Goal: Check status: Check status

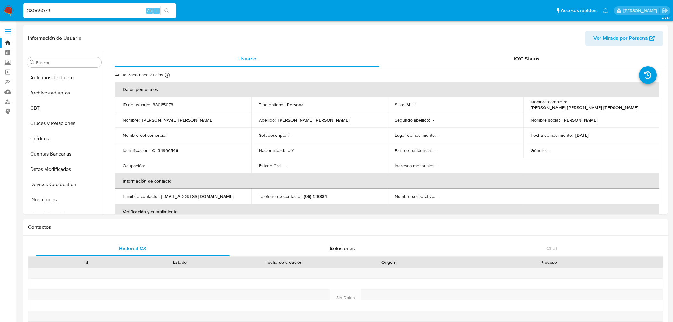
select select "10"
click at [62, 17] on div "38065073 Alt s" at bounding box center [99, 10] width 153 height 15
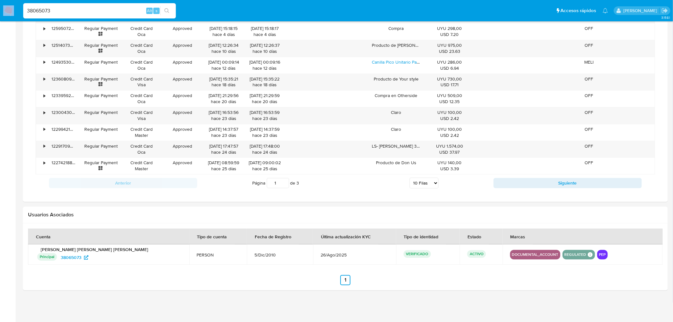
scroll to position [356, 0]
click at [62, 17] on div "38065073 Alt s" at bounding box center [99, 10] width 153 height 15
click at [67, 16] on div "38065073 Alt s" at bounding box center [99, 10] width 153 height 15
click at [70, 11] on input "38065073" at bounding box center [99, 11] width 153 height 8
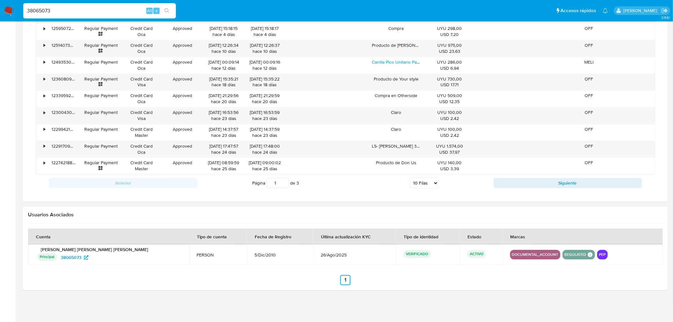
click at [70, 11] on input "38065073" at bounding box center [99, 11] width 153 height 8
paste input "80945732"
type input "80945732"
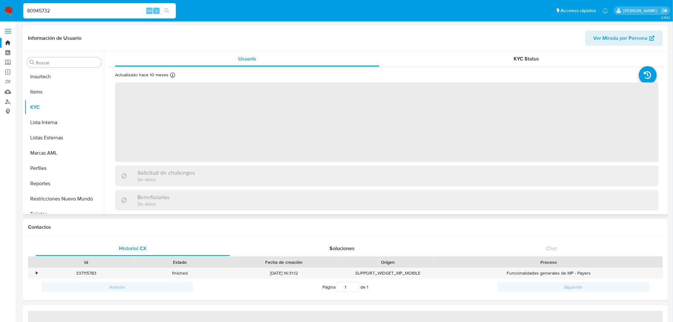
scroll to position [284, 0]
select select "10"
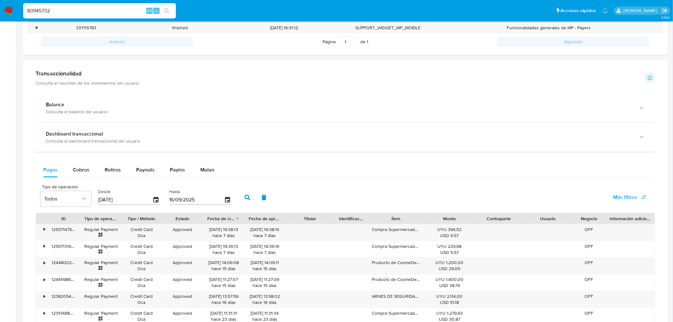
scroll to position [484, 0]
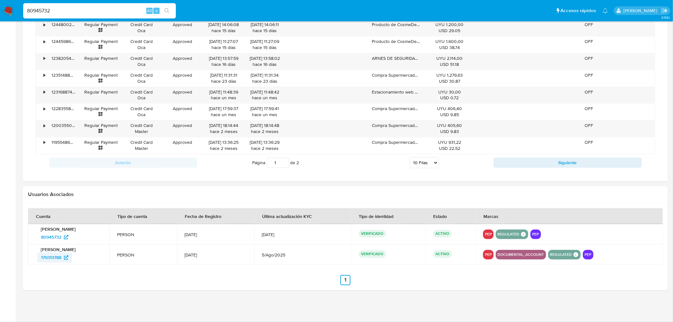
click at [54, 260] on span "179351788" at bounding box center [51, 258] width 20 height 10
click at [46, 10] on input "80945732" at bounding box center [99, 11] width 153 height 8
paste input "1665016298"
type input "1665016298"
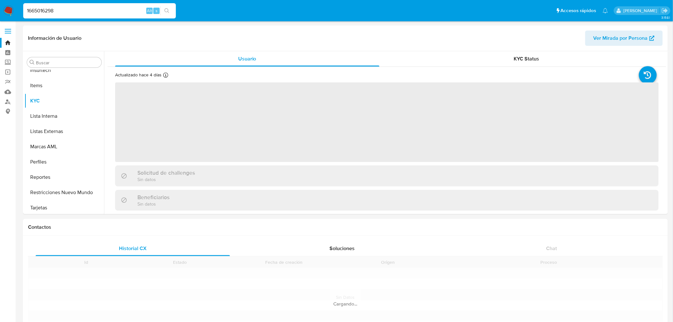
scroll to position [284, 0]
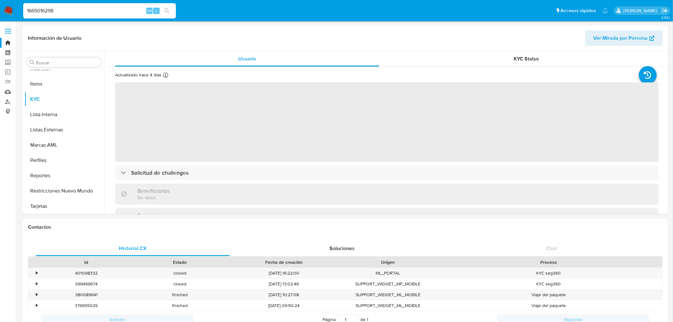
select select "10"
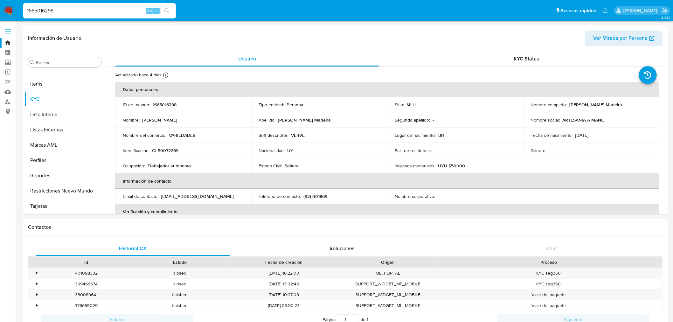
click at [51, 8] on input "1665016298" at bounding box center [99, 11] width 153 height 8
paste input "02260724"
type input "1602260724"
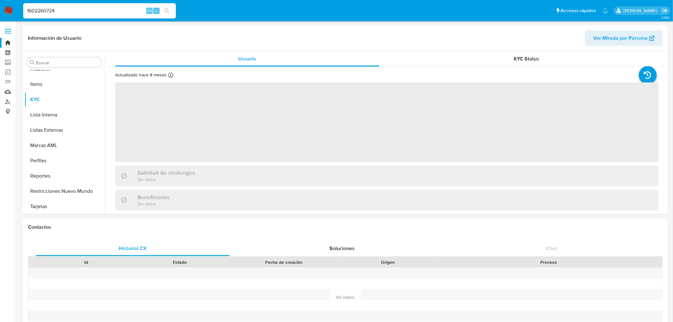
scroll to position [284, 0]
select select "10"
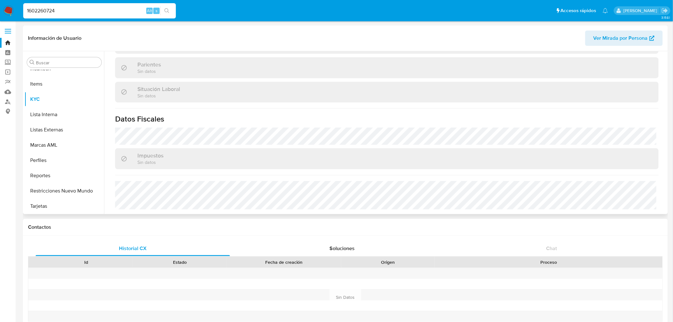
scroll to position [487, 0]
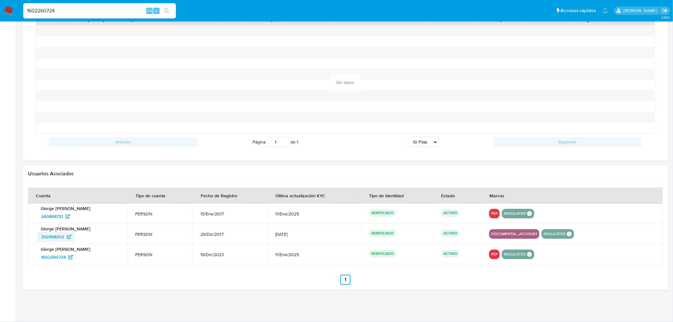
click at [47, 238] on span "292968202" at bounding box center [52, 237] width 23 height 10
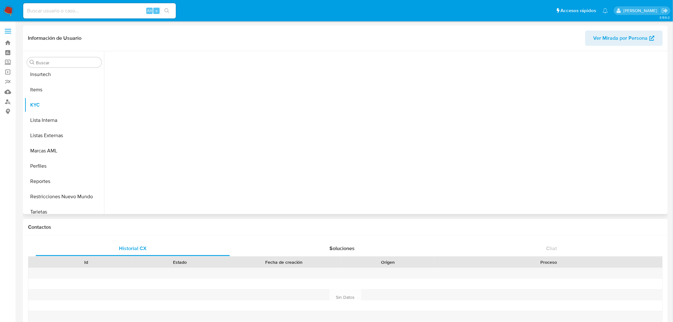
scroll to position [284, 0]
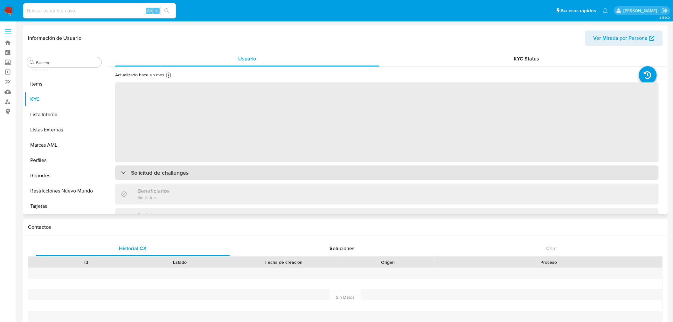
click at [205, 170] on div "Solicitud de challenges" at bounding box center [387, 172] width 544 height 15
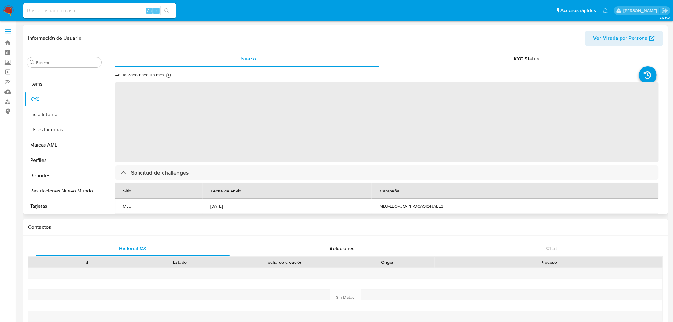
select select "10"
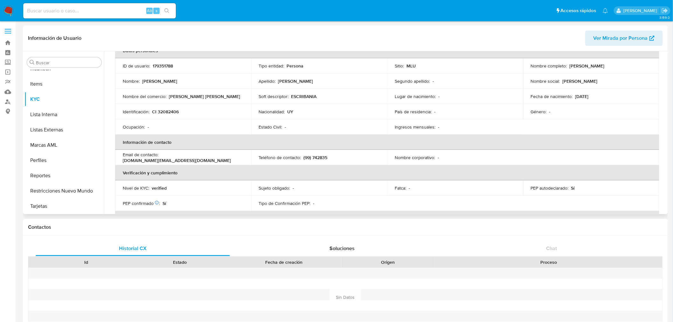
scroll to position [0, 0]
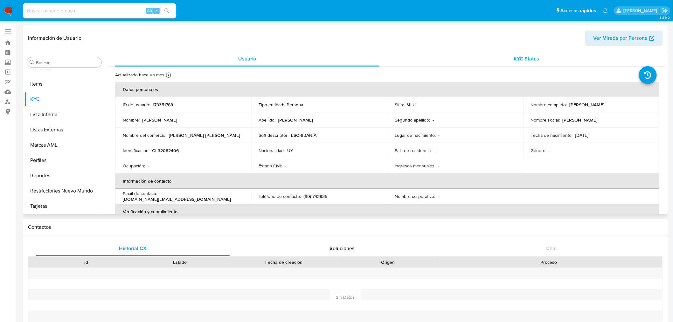
click at [532, 58] on span "KYC Status" at bounding box center [526, 58] width 25 height 7
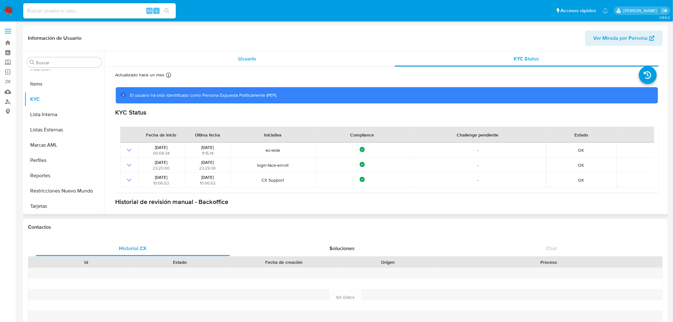
click at [249, 62] on span "Usuario" at bounding box center [247, 58] width 18 height 7
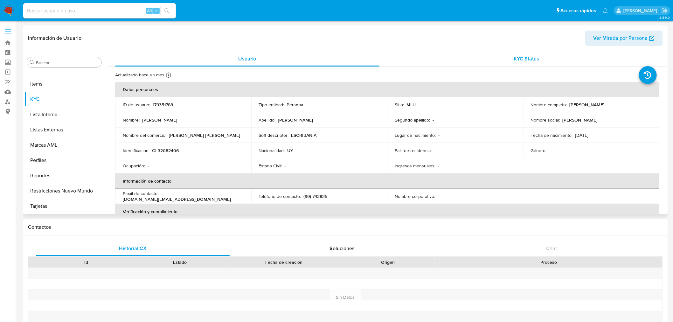
click at [524, 60] on span "KYC Status" at bounding box center [526, 58] width 25 height 7
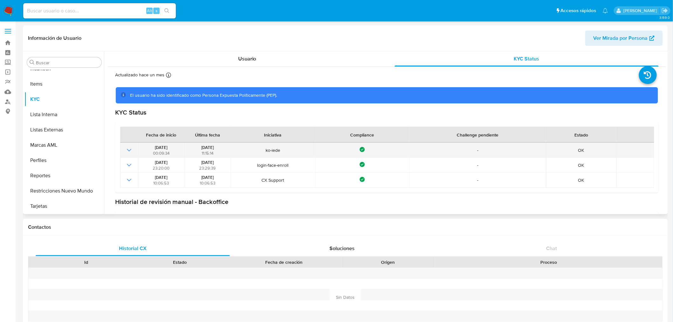
click at [126, 150] on icon "Mostrar operación" at bounding box center [129, 150] width 8 height 8
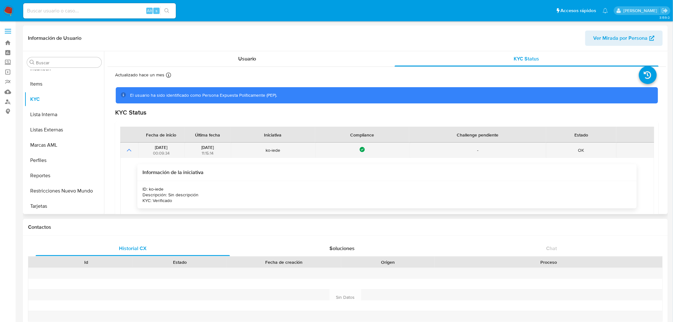
click at [126, 150] on icon "Mostrar operación" at bounding box center [129, 150] width 8 height 8
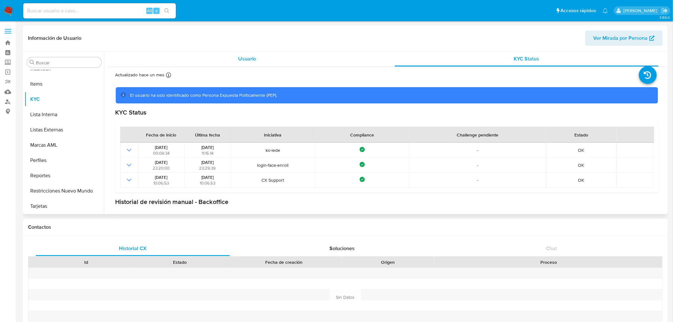
click at [220, 61] on div "Usuario" at bounding box center [247, 58] width 264 height 15
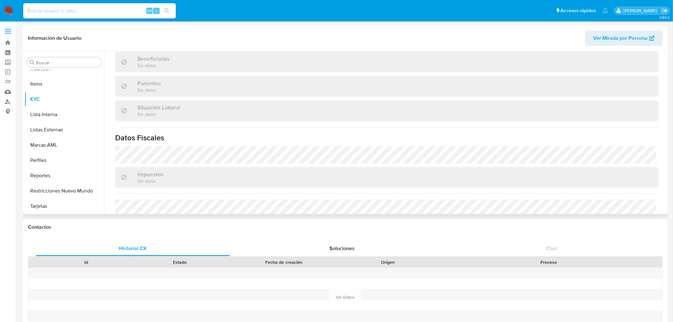
scroll to position [247, 0]
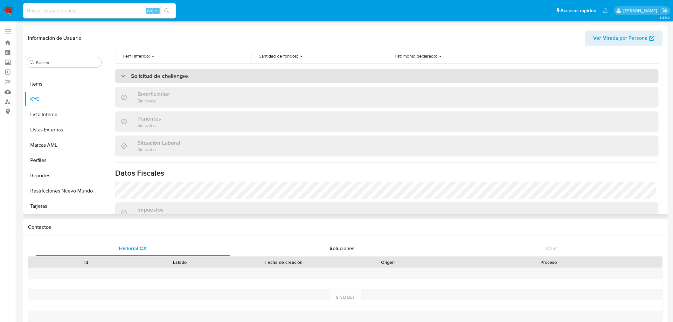
click at [233, 81] on div "Solicitud de challenges" at bounding box center [387, 76] width 544 height 15
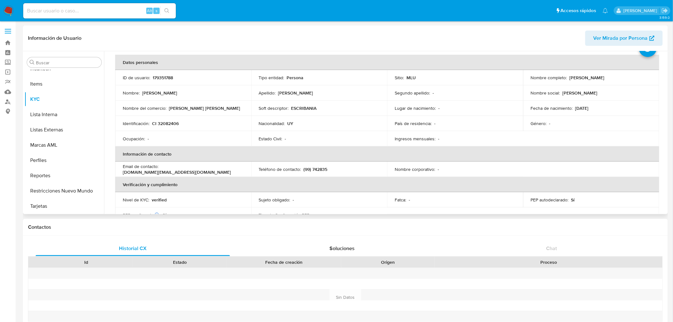
scroll to position [0, 0]
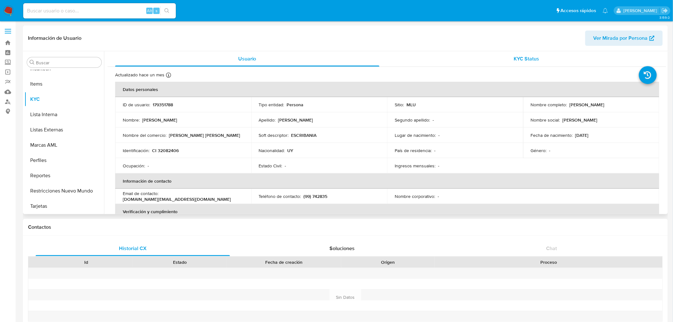
click at [528, 53] on div "KYC Status" at bounding box center [527, 58] width 264 height 15
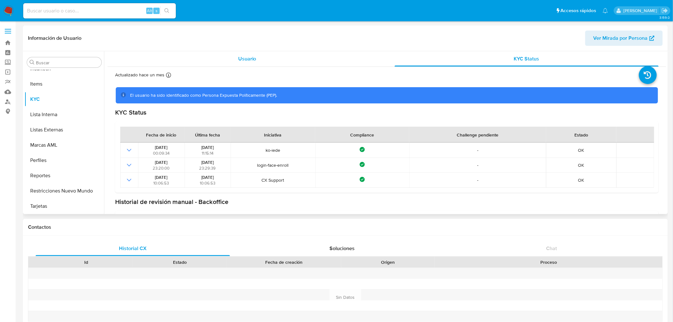
click at [285, 58] on div "Usuario" at bounding box center [247, 58] width 264 height 15
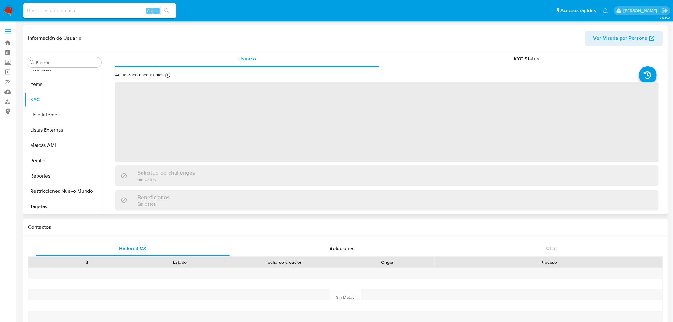
scroll to position [284, 0]
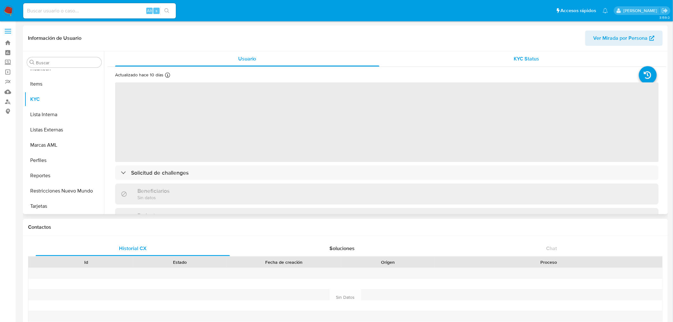
click at [510, 66] on div "KYC Status" at bounding box center [527, 58] width 264 height 15
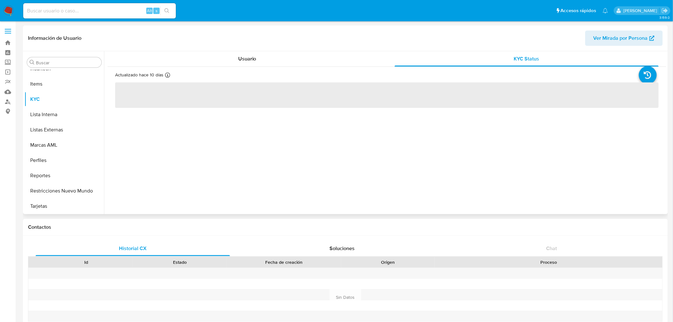
select select "10"
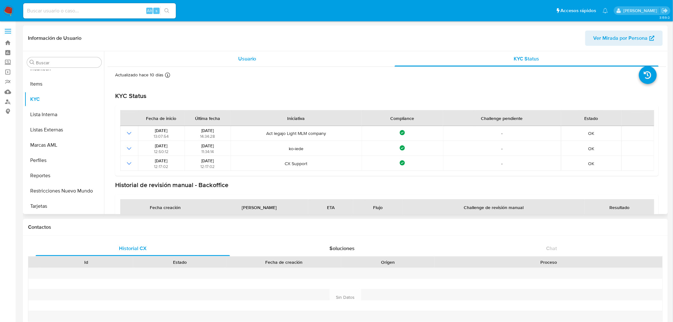
drag, startPoint x: 274, startPoint y: 54, endPoint x: 310, endPoint y: 53, distance: 36.3
click at [274, 54] on div "Usuario" at bounding box center [247, 58] width 264 height 15
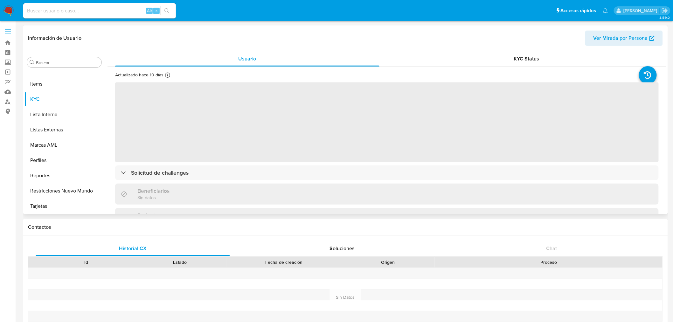
click at [373, 181] on div "Actualizado hace 10 días Creado: 11/08/2022 12:50:09 Actualizado: 06/09/2025 14…" at bounding box center [387, 219] width 559 height 304
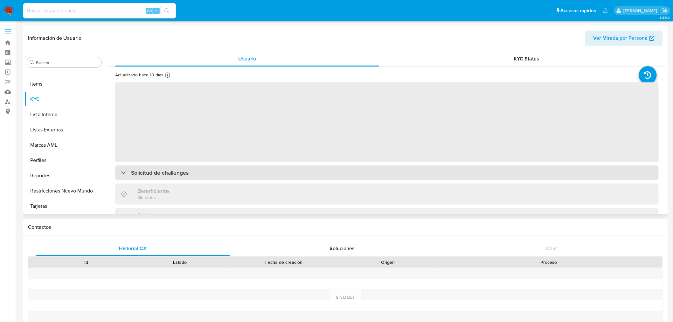
click at [374, 174] on div "Solicitud de challenges" at bounding box center [387, 172] width 544 height 15
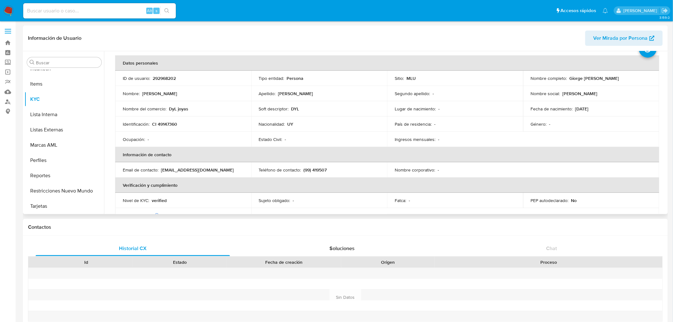
scroll to position [0, 0]
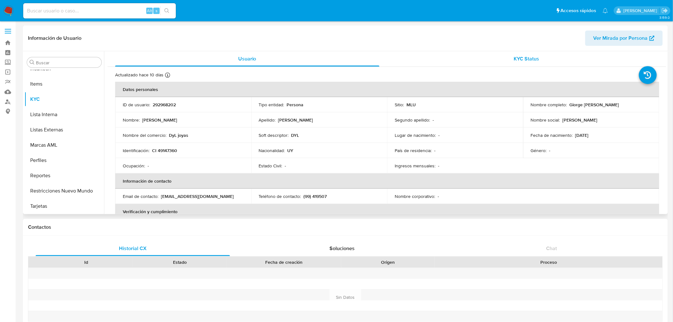
click at [499, 60] on div "KYC Status" at bounding box center [527, 58] width 264 height 15
